Goal: Find specific page/section: Find specific page/section

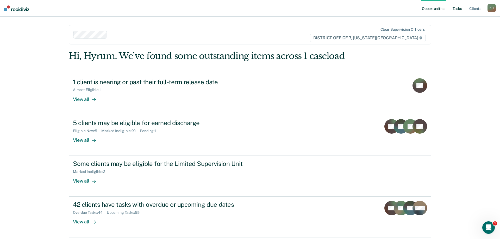
click at [458, 9] on link "Tasks" at bounding box center [456, 8] width 11 height 17
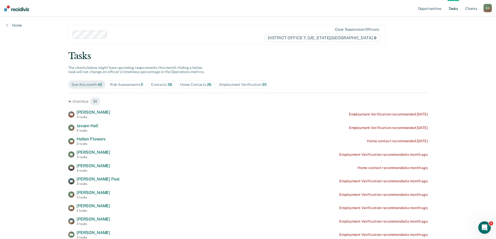
click at [167, 85] on span "38" at bounding box center [169, 85] width 5 height 4
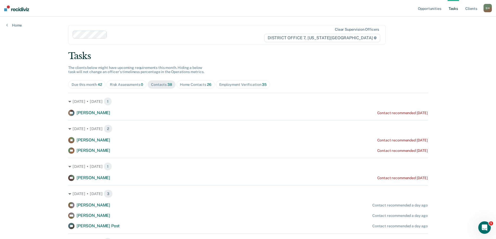
click at [203, 85] on div "Home Contacts 26" at bounding box center [195, 85] width 31 height 4
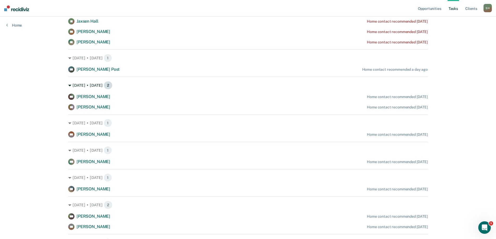
scroll to position [260, 0]
